Goal: Task Accomplishment & Management: Manage account settings

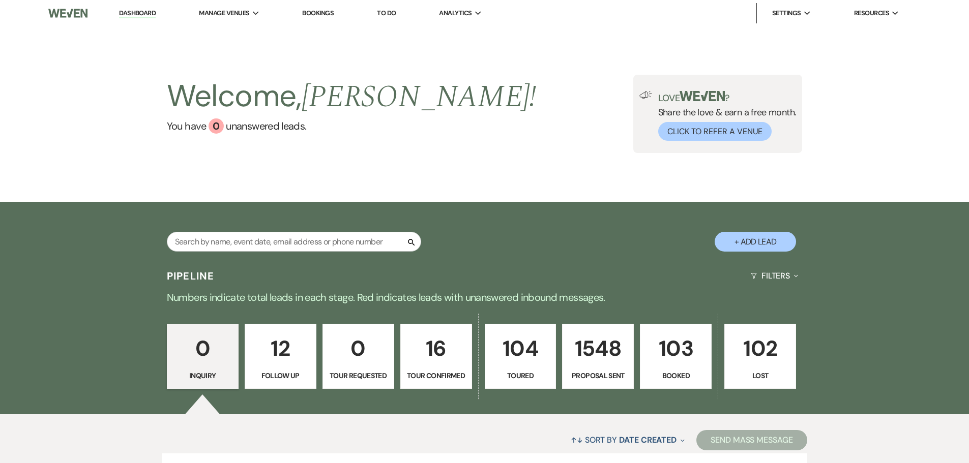
click at [676, 359] on p "103" at bounding box center [676, 349] width 58 height 34
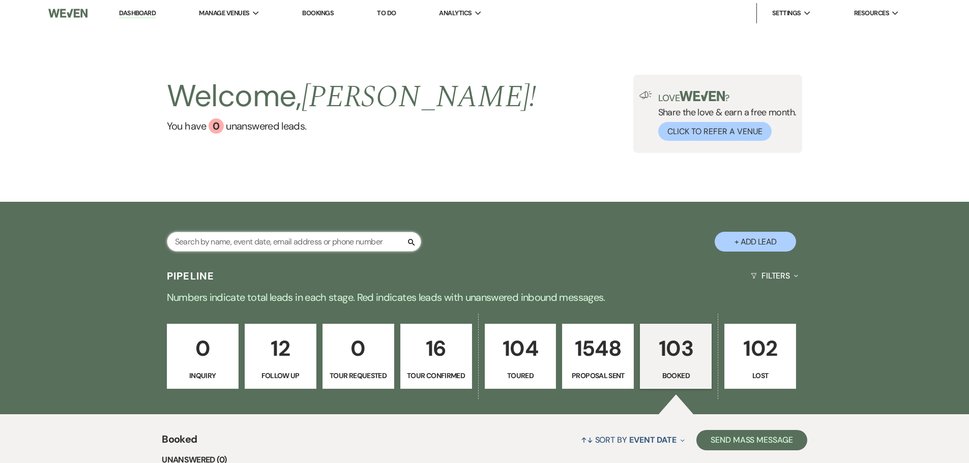
click at [349, 245] on input "text" at bounding box center [294, 242] width 254 height 20
click at [337, 244] on input "text" at bounding box center [294, 242] width 254 height 20
click at [325, 244] on input "text" at bounding box center [294, 242] width 254 height 20
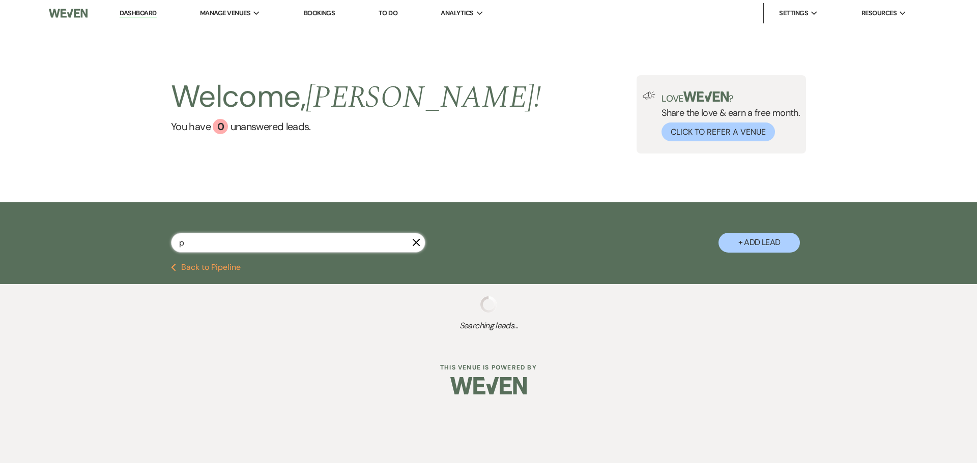
type input "ps"
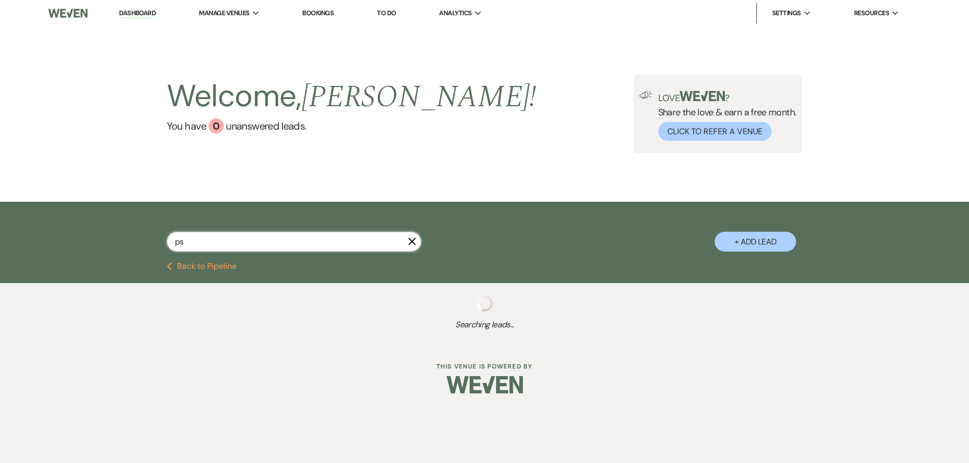
select select "6"
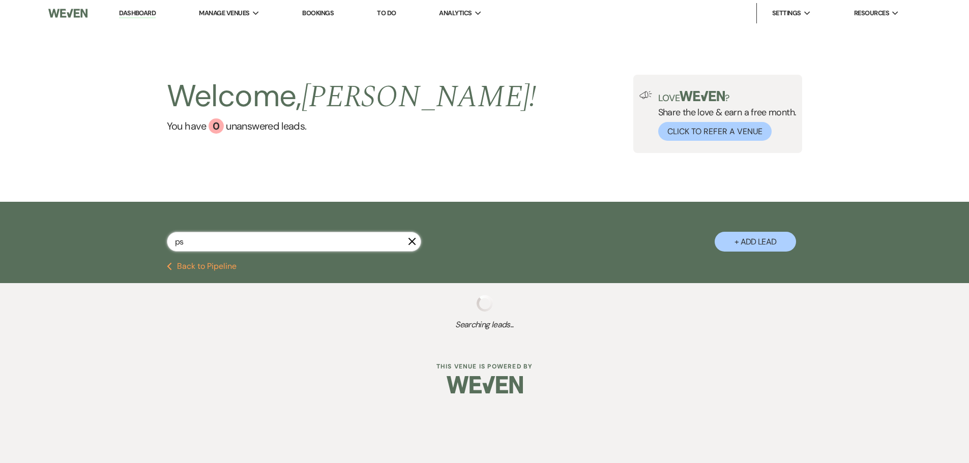
select select "6"
select select "8"
select select "11"
select select "6"
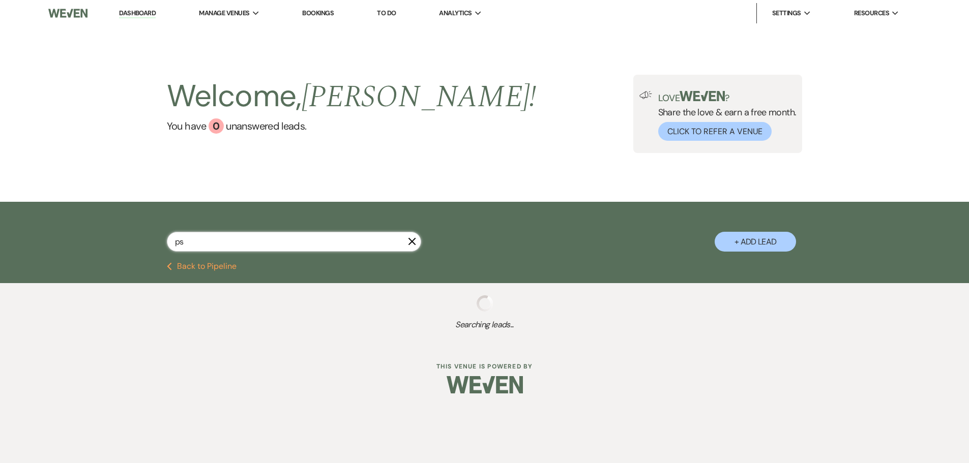
select select "6"
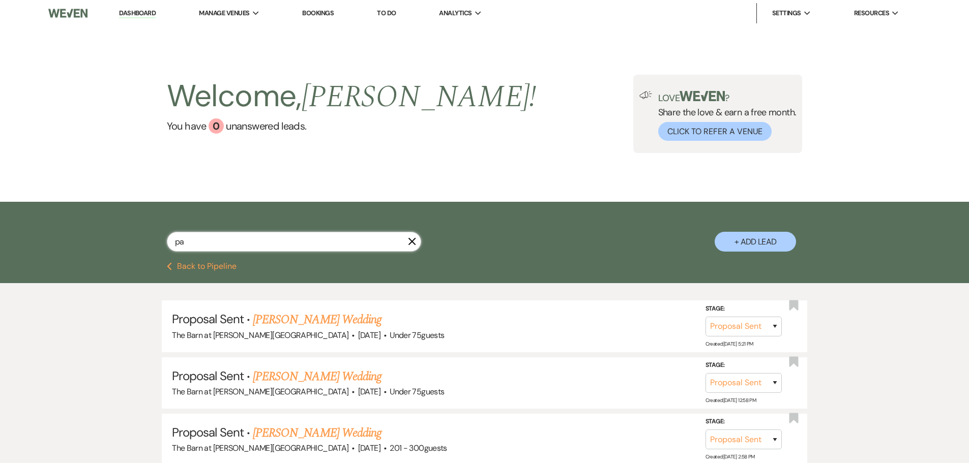
type input "pap"
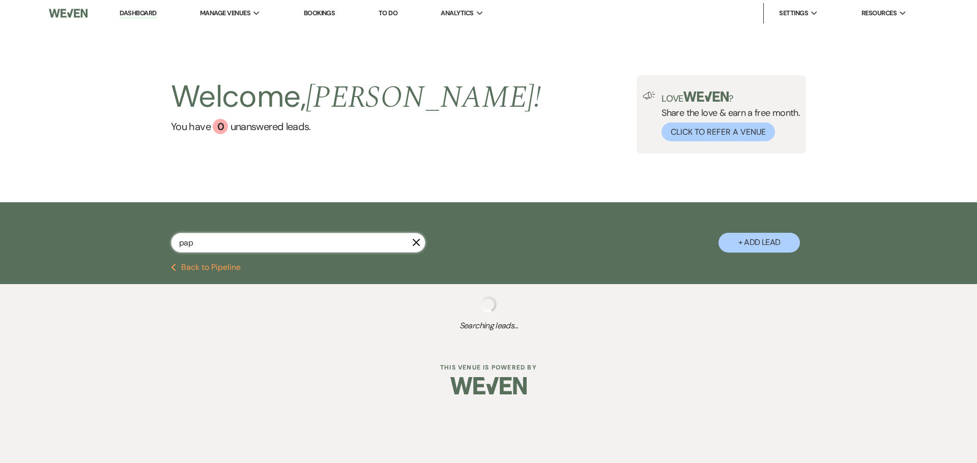
select select "6"
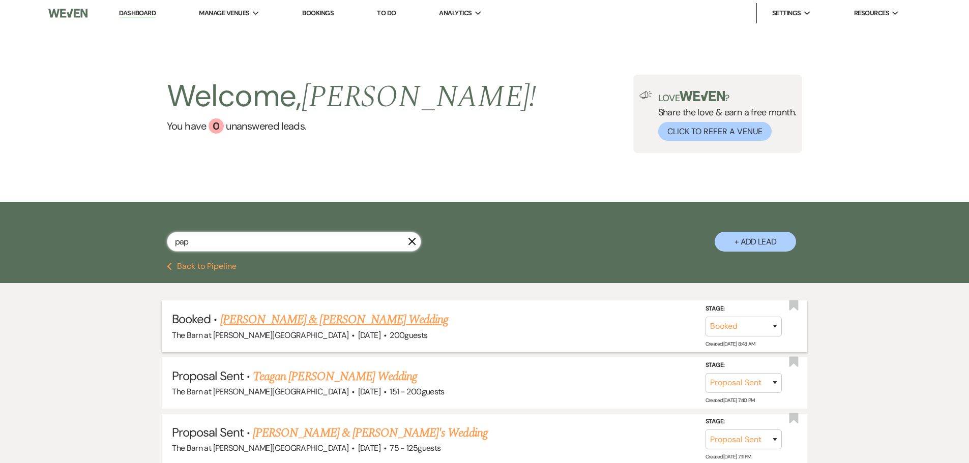
type input "pap"
click at [333, 316] on link "[PERSON_NAME] & [PERSON_NAME] Wedding" at bounding box center [334, 320] width 228 height 18
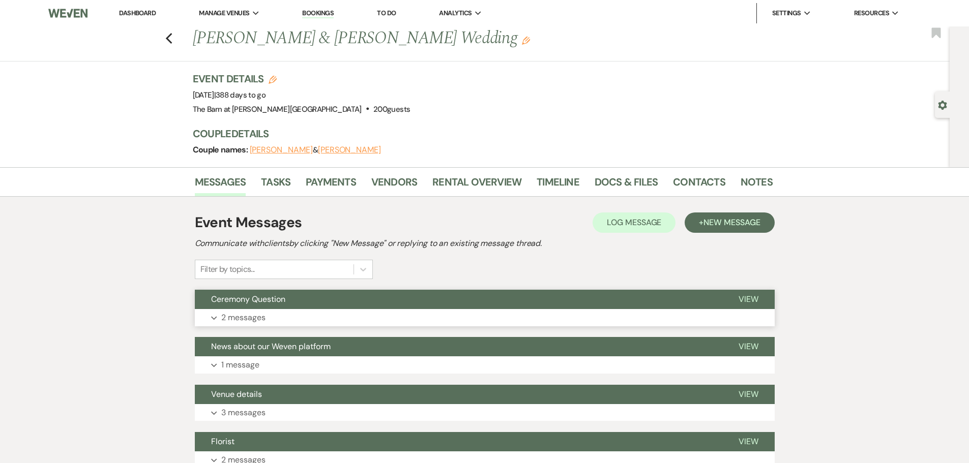
click at [251, 317] on p "2 messages" at bounding box center [243, 317] width 44 height 13
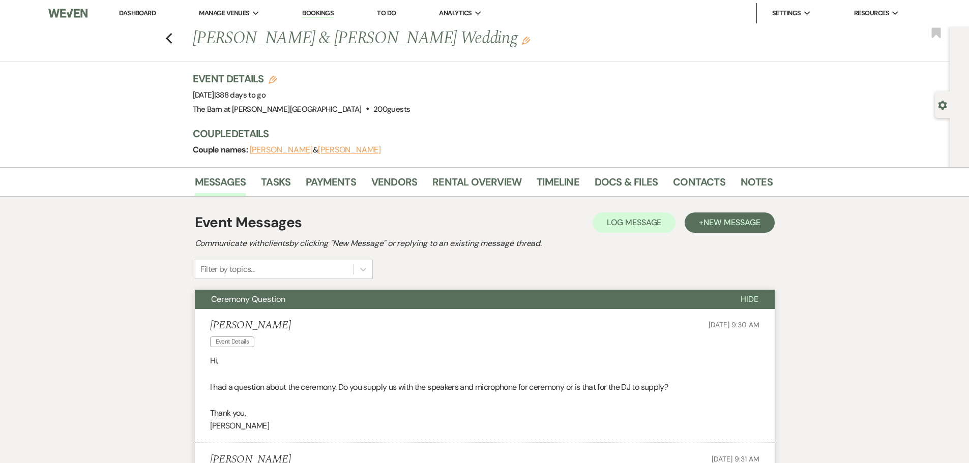
click at [141, 12] on link "Dashboard" at bounding box center [137, 13] width 37 height 9
